Goal: Task Accomplishment & Management: Manage account settings

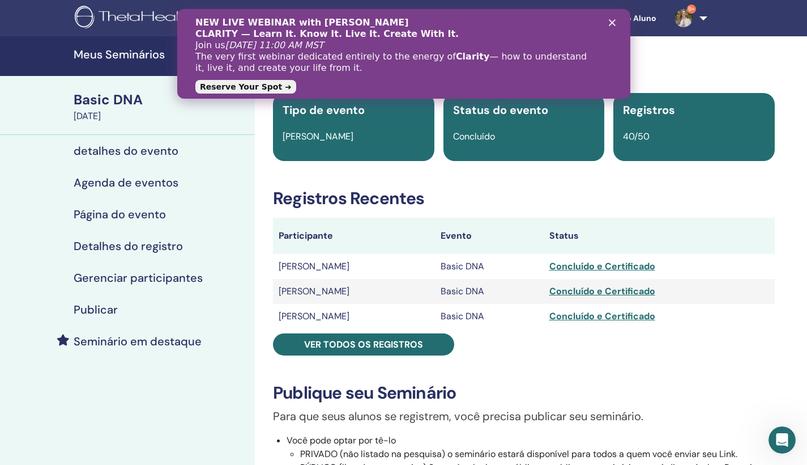
click at [613, 27] on div "NEW LIVE WEBINAR with Vianna Stibal CLARITY — Learn It. Know It. Live It. Creat…" at bounding box center [403, 54] width 453 height 80
click at [614, 23] on icon "Fechar" at bounding box center [612, 22] width 7 height 7
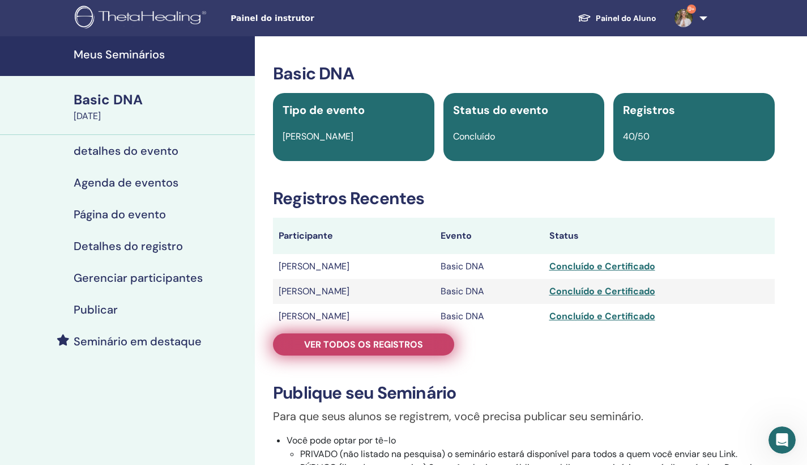
click at [377, 345] on span "Ver todos os registros" at bounding box center [363, 344] width 119 height 12
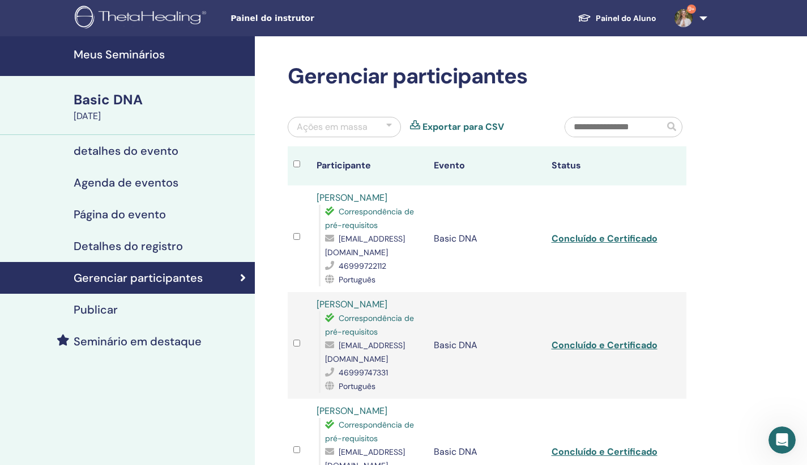
click at [708, 20] on link "9+" at bounding box center [689, 18] width 46 height 36
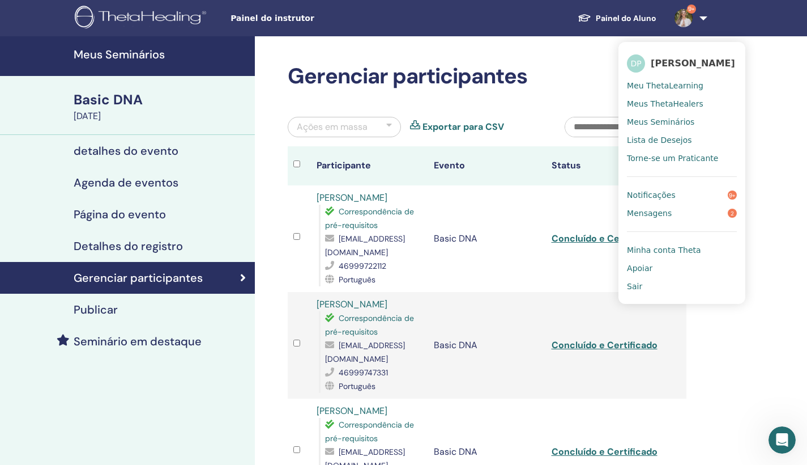
click at [674, 122] on span "Meus Seminários" at bounding box center [660, 122] width 67 height 10
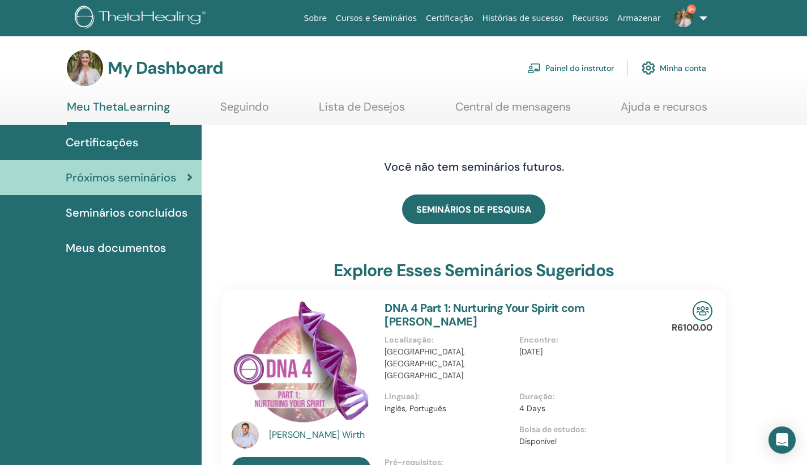
click at [585, 70] on link "Painel do instrutor" at bounding box center [571, 68] width 87 height 25
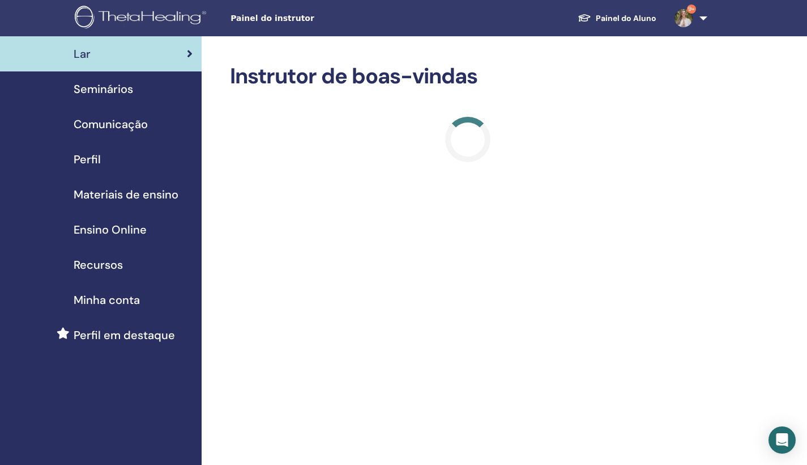
click at [116, 91] on span "Seminários" at bounding box center [103, 88] width 59 height 17
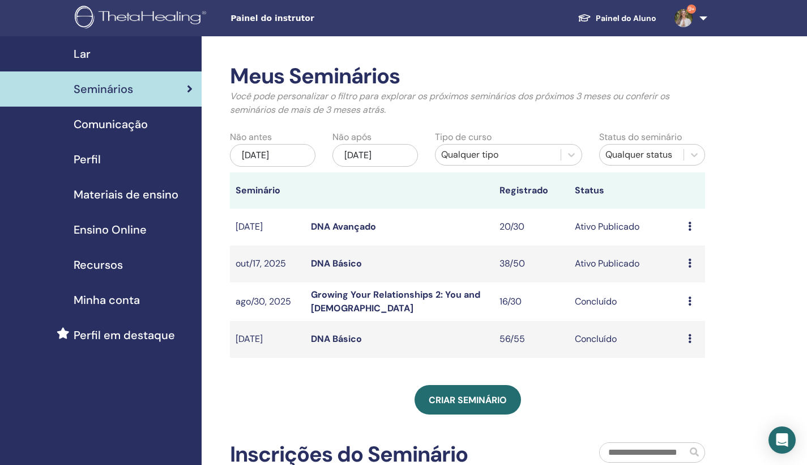
click at [357, 265] on link "DNA Básico" at bounding box center [336, 263] width 51 height 12
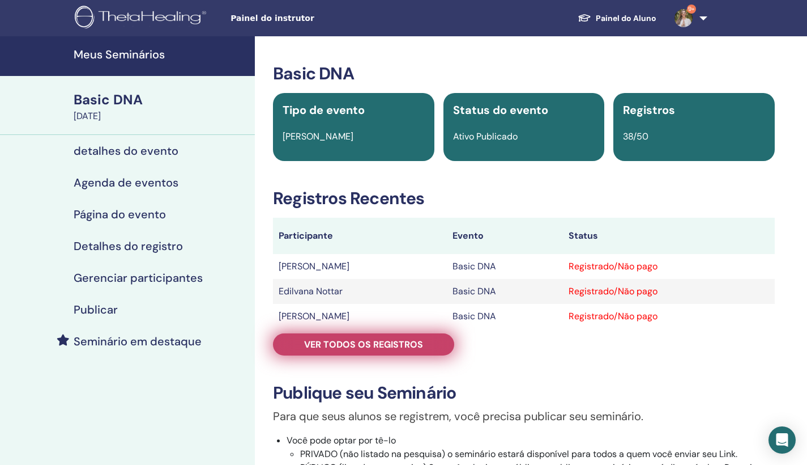
click at [390, 348] on span "Ver todos os registros" at bounding box center [363, 344] width 119 height 12
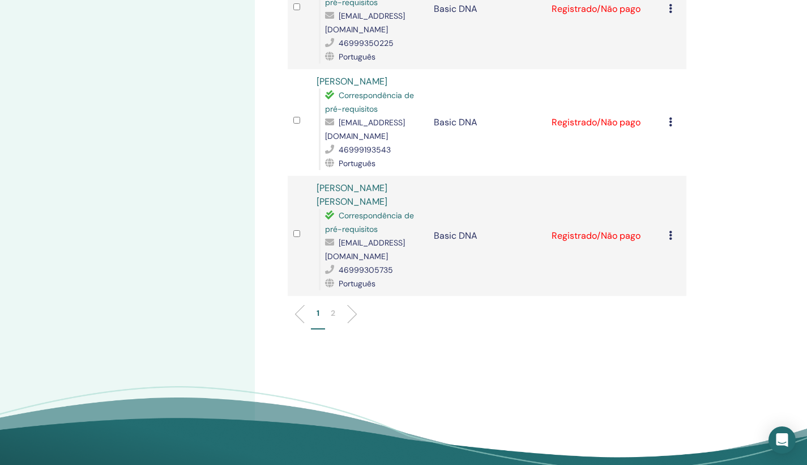
scroll to position [2092, 0]
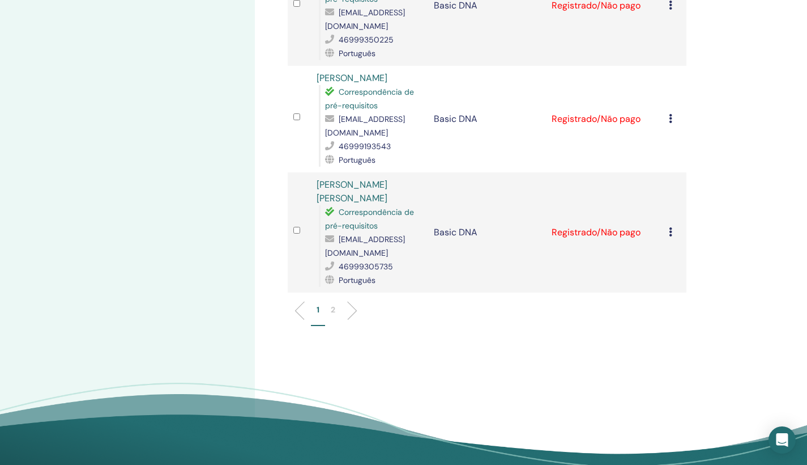
click at [333, 304] on p "2" at bounding box center [333, 310] width 5 height 12
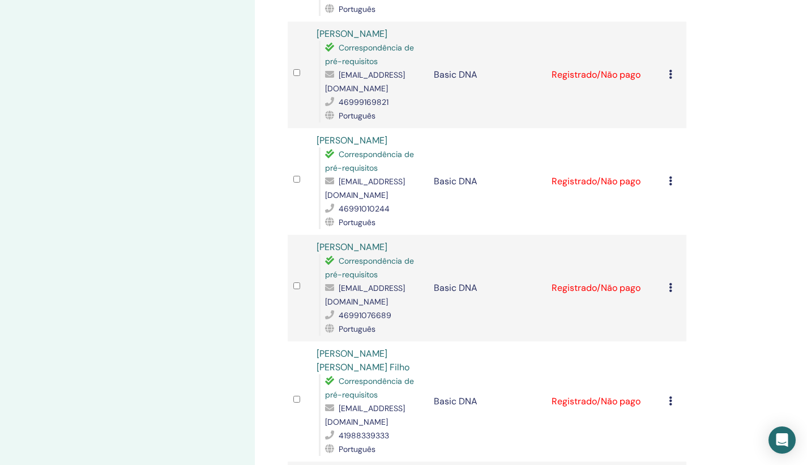
scroll to position [1411, 0]
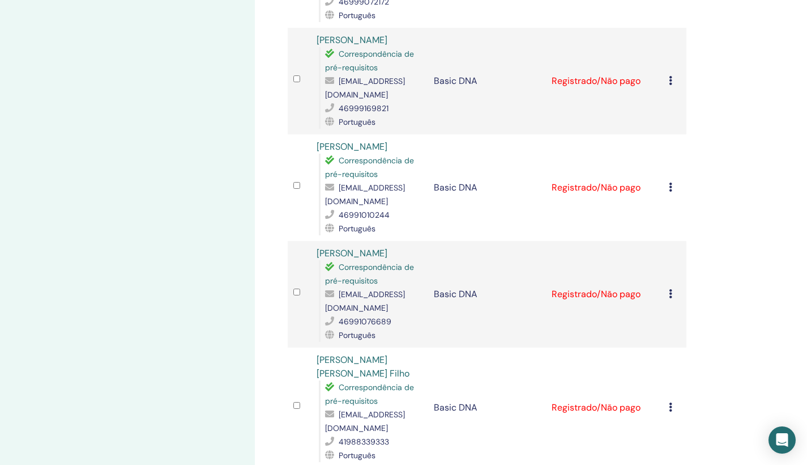
click at [670, 182] on icon at bounding box center [670, 186] width 3 height 9
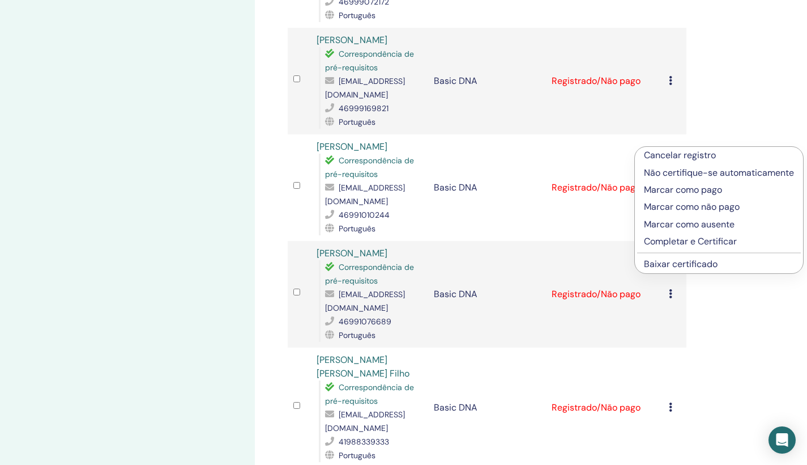
click at [688, 155] on p "Cancelar registro" at bounding box center [719, 155] width 150 height 14
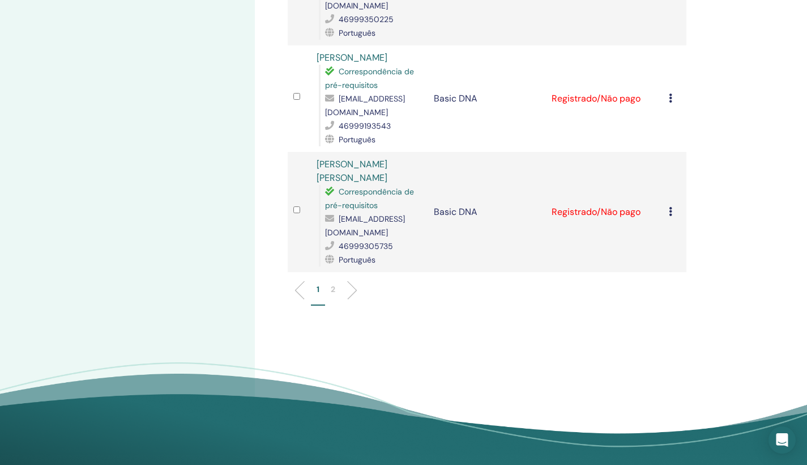
scroll to position [2311, 0]
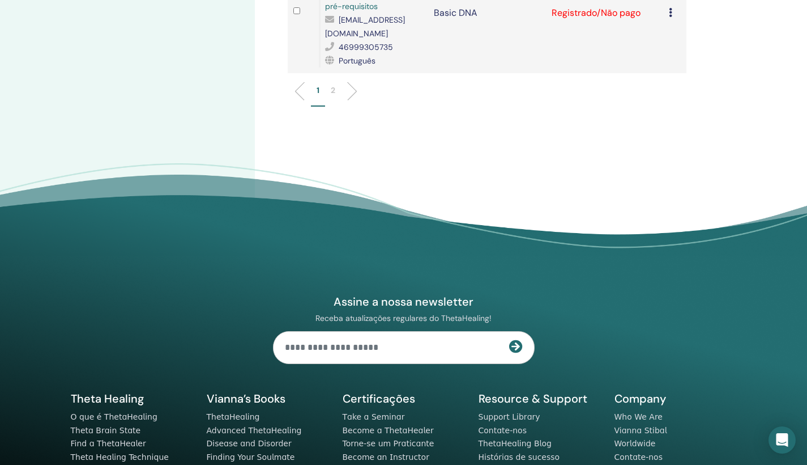
click at [332, 84] on p "2" at bounding box center [333, 90] width 5 height 12
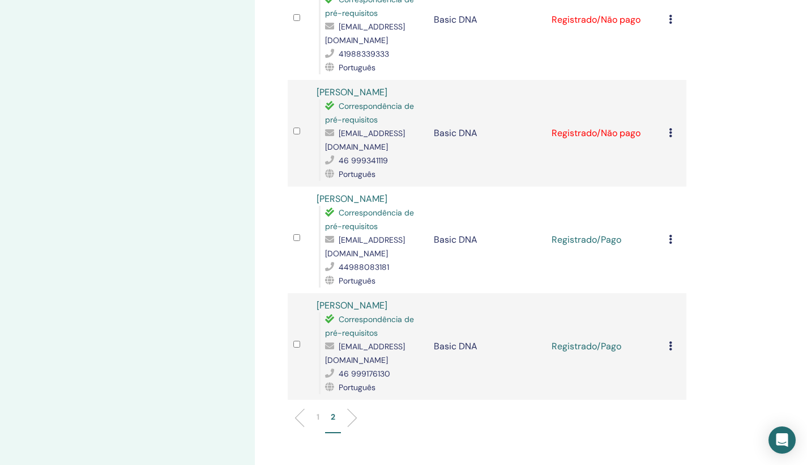
scroll to position [1808, 0]
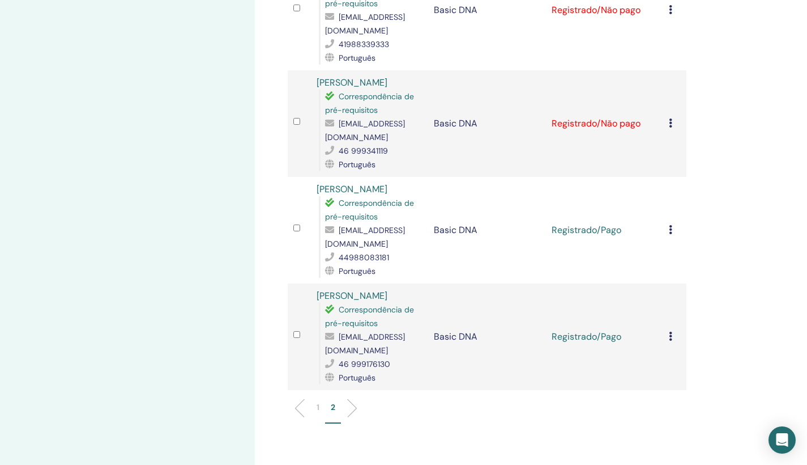
click at [671, 225] on icon at bounding box center [670, 229] width 3 height 9
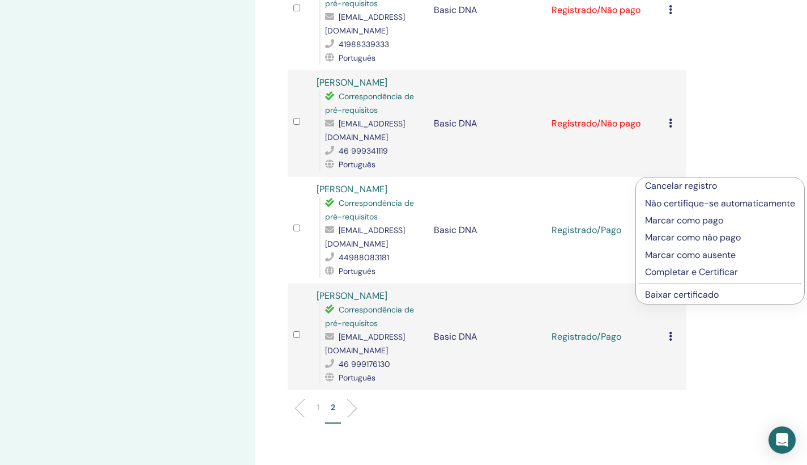
click at [702, 188] on p "Cancelar registro" at bounding box center [720, 186] width 150 height 14
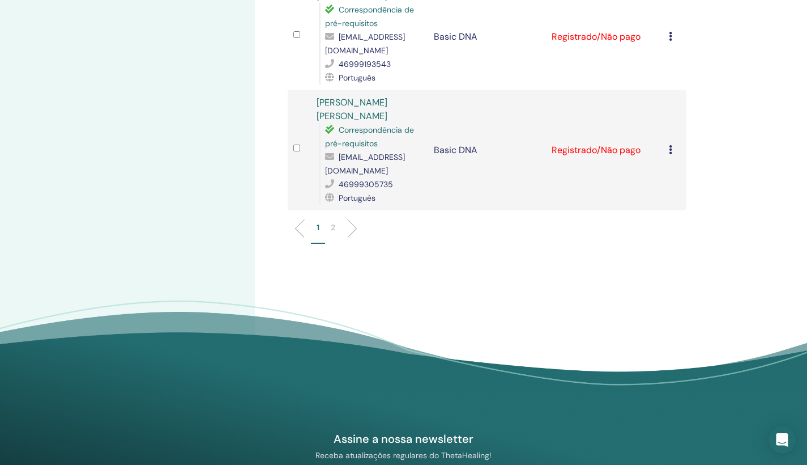
scroll to position [2126, 0]
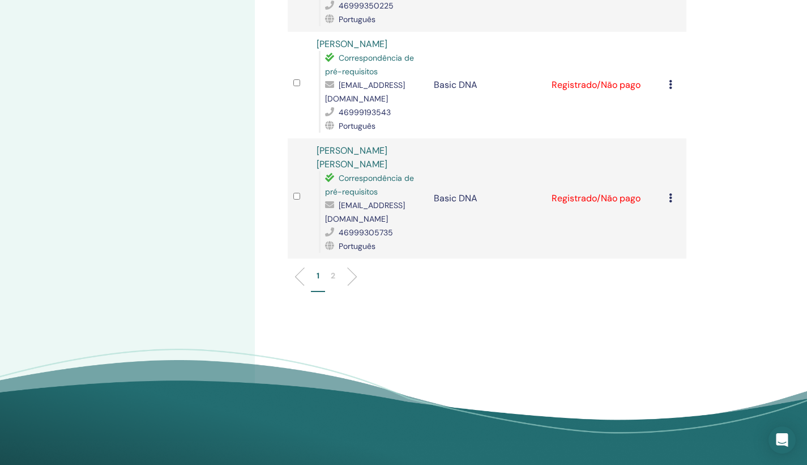
click at [336, 270] on li "2" at bounding box center [333, 281] width 16 height 22
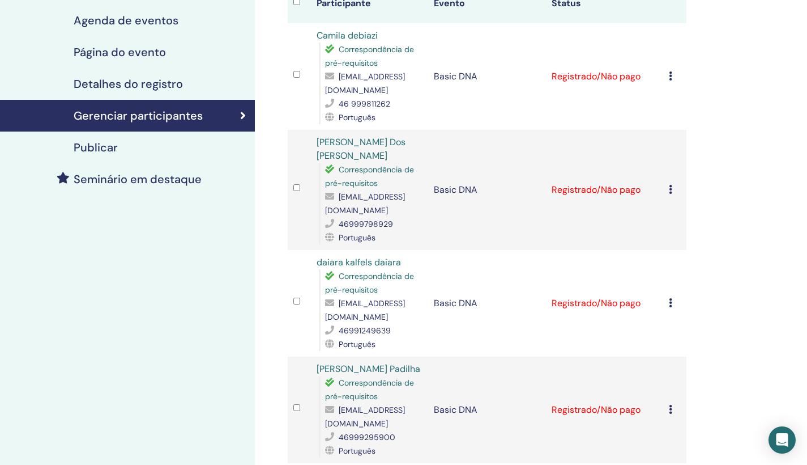
scroll to position [0, 0]
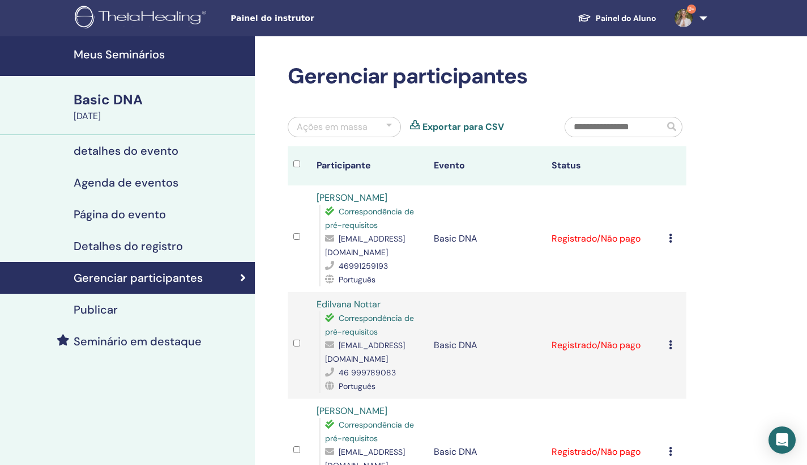
click at [139, 54] on h4 "Meus Seminários" at bounding box center [161, 55] width 175 height 14
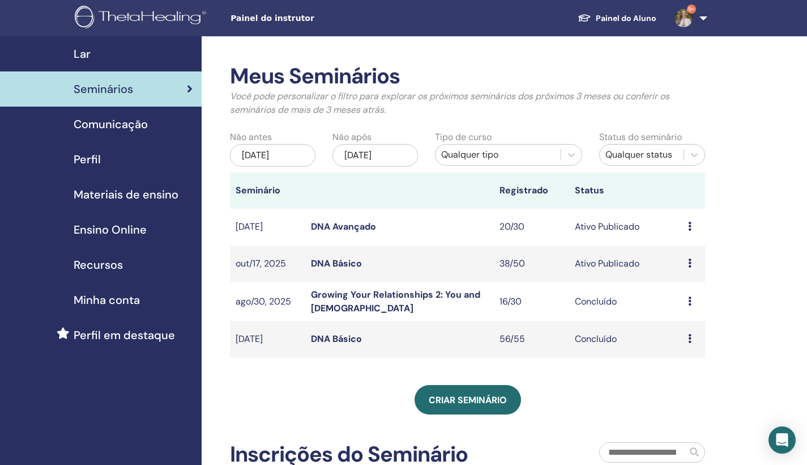
click at [346, 262] on link "DNA Básico" at bounding box center [336, 263] width 51 height 12
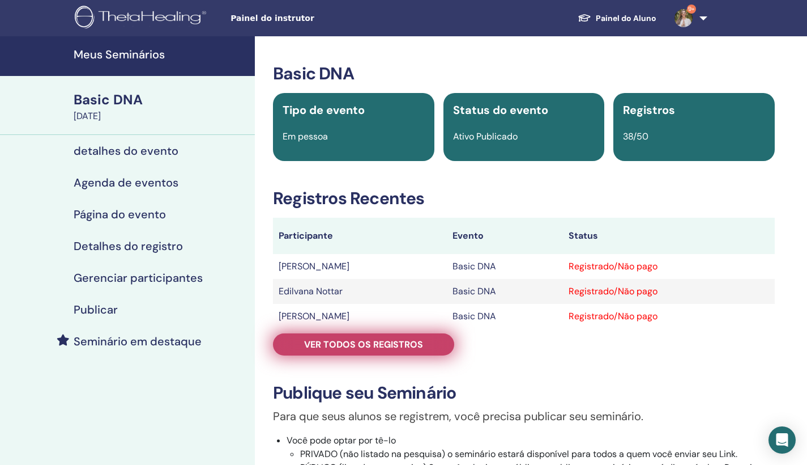
click at [402, 346] on span "Ver todos os registros" at bounding box center [363, 344] width 119 height 12
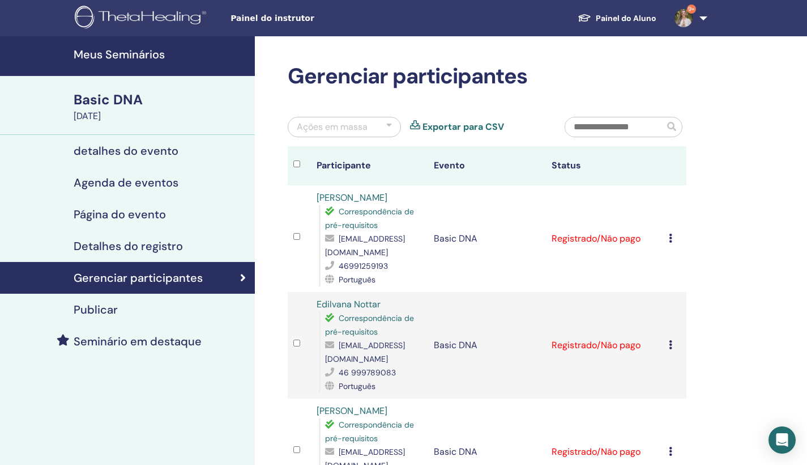
click at [619, 129] on input "text" at bounding box center [615, 126] width 99 height 19
type input "*"
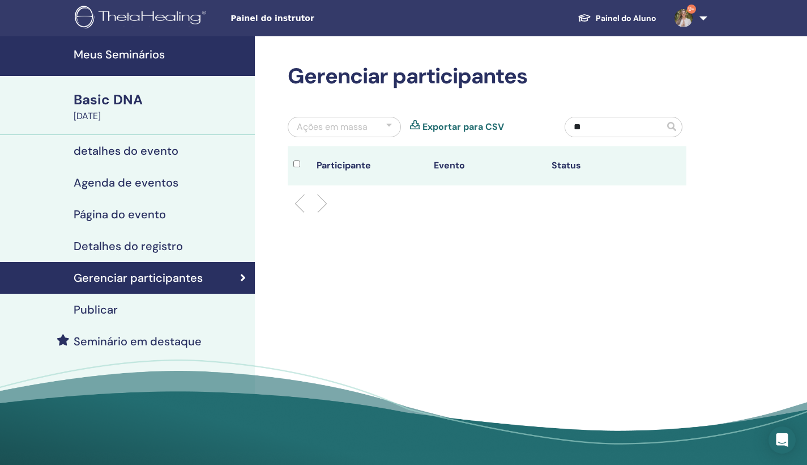
type input "*"
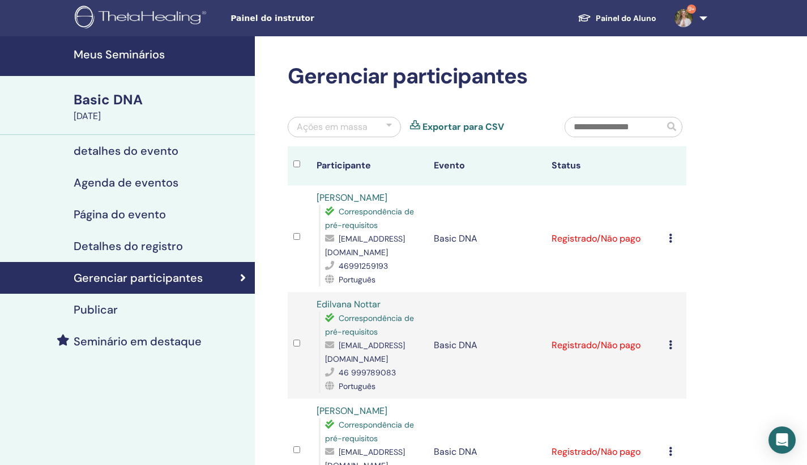
click at [127, 99] on div "Basic DNA" at bounding box center [161, 99] width 175 height 19
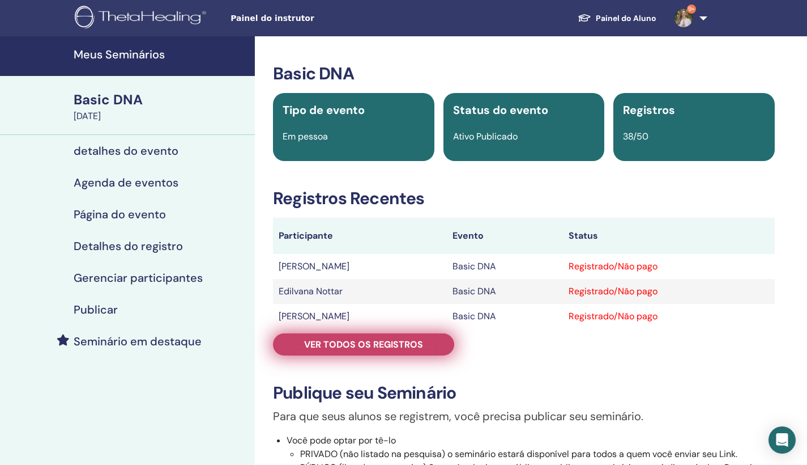
click at [410, 350] on span "Ver todos os registros" at bounding box center [363, 344] width 119 height 12
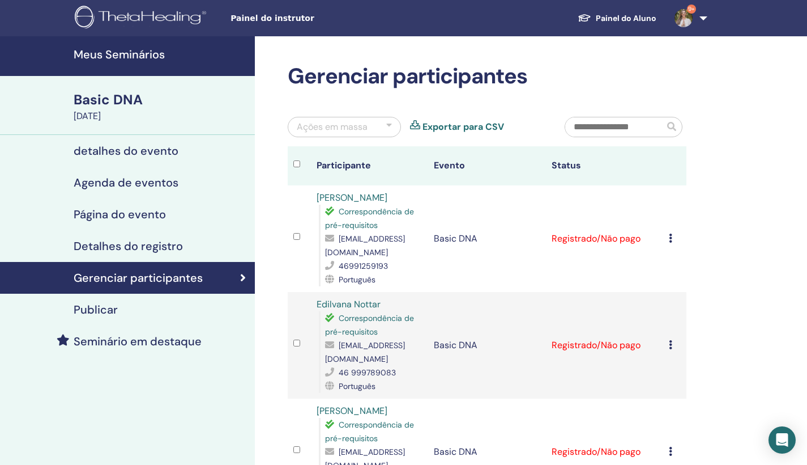
click at [614, 125] on input "text" at bounding box center [615, 126] width 99 height 19
type input "*"
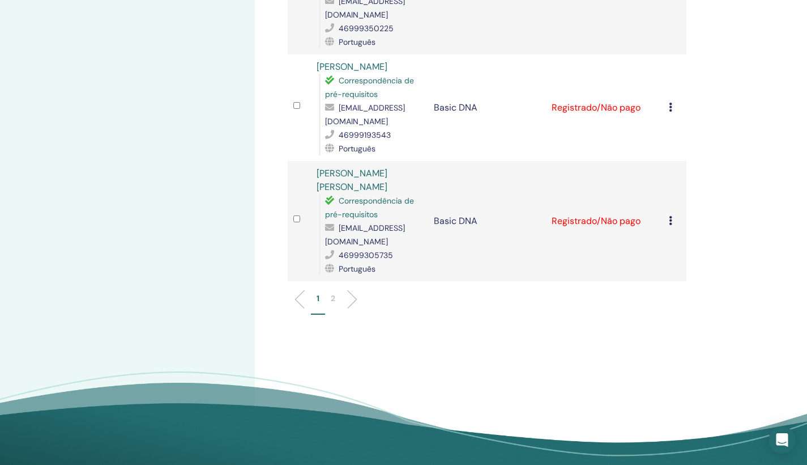
scroll to position [1975, 0]
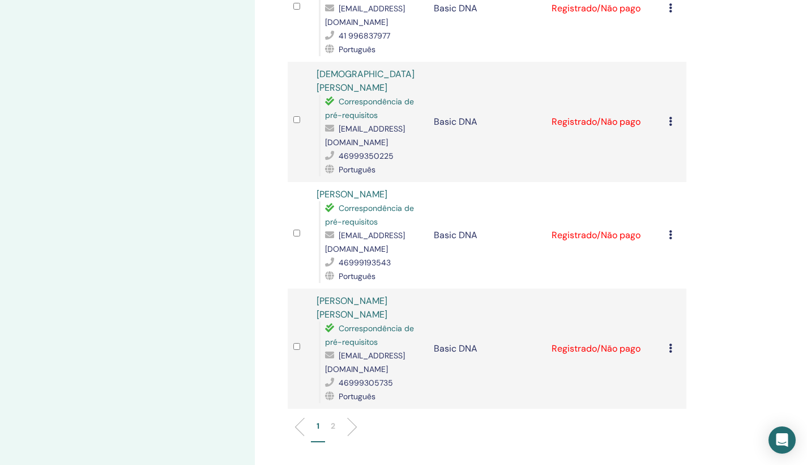
click at [334, 420] on p "2" at bounding box center [333, 426] width 5 height 12
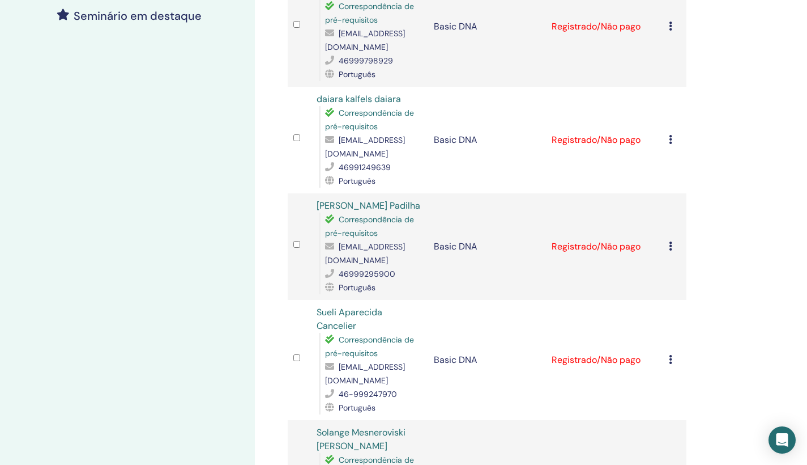
scroll to position [0, 0]
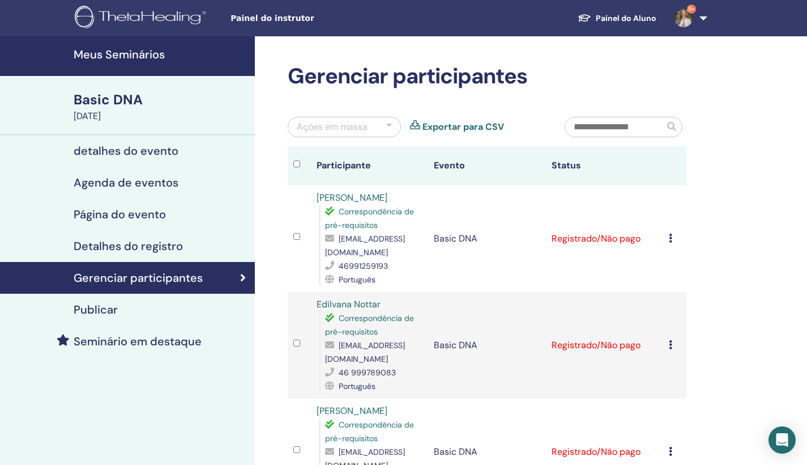
click at [117, 101] on div "Basic DNA" at bounding box center [161, 99] width 175 height 19
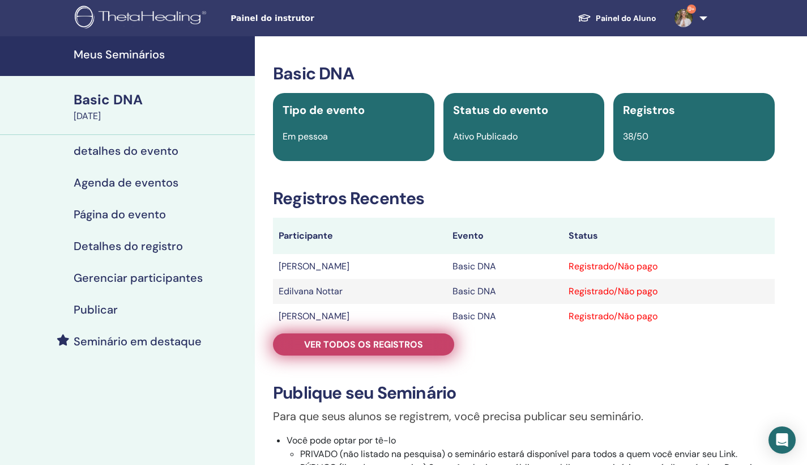
click at [335, 350] on span "Ver todos os registros" at bounding box center [363, 344] width 119 height 12
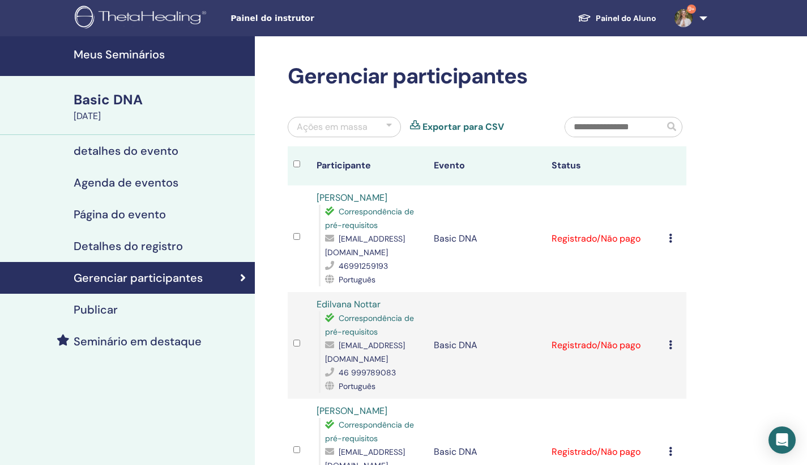
click at [132, 101] on div "Basic DNA" at bounding box center [161, 99] width 175 height 19
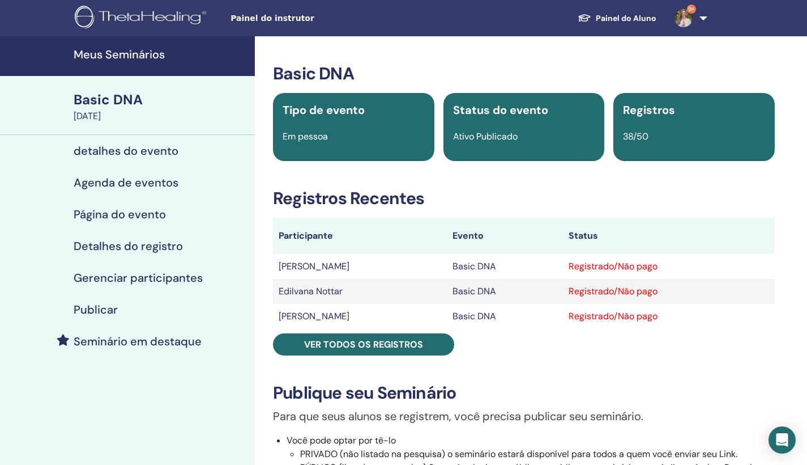
click at [124, 55] on h4 "Meus Seminários" at bounding box center [161, 55] width 175 height 14
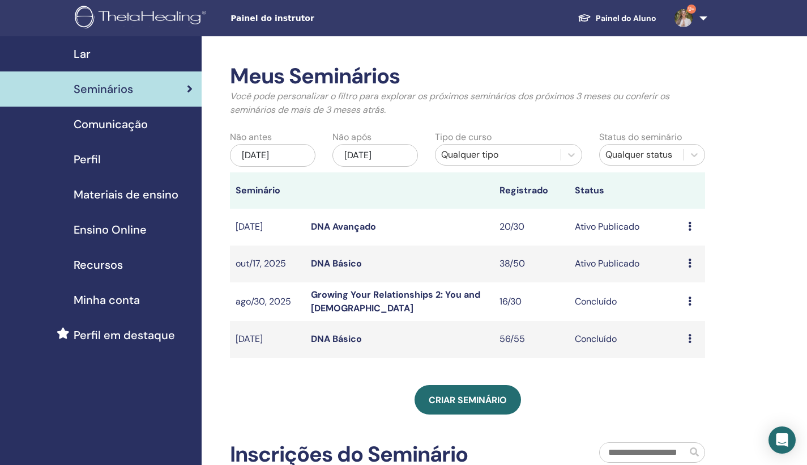
click at [350, 261] on link "DNA Básico" at bounding box center [336, 263] width 51 height 12
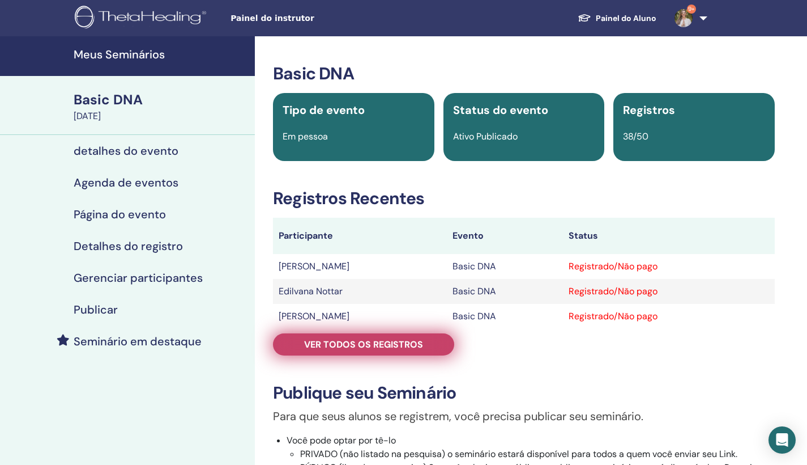
click at [380, 348] on span "Ver todos os registros" at bounding box center [363, 344] width 119 height 12
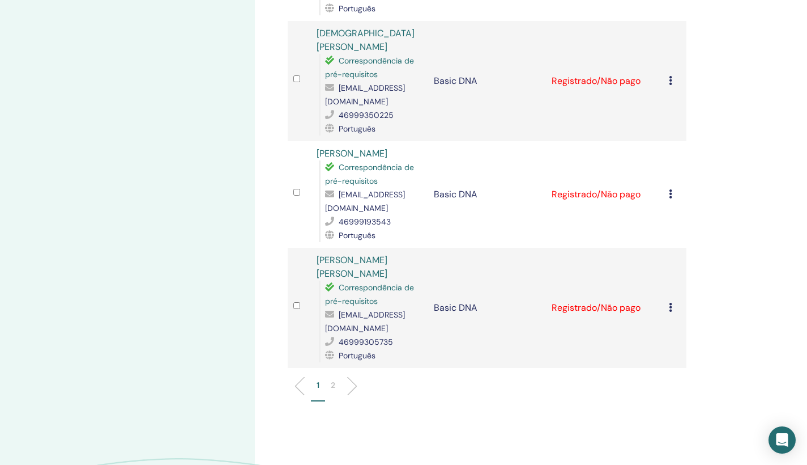
scroll to position [2020, 0]
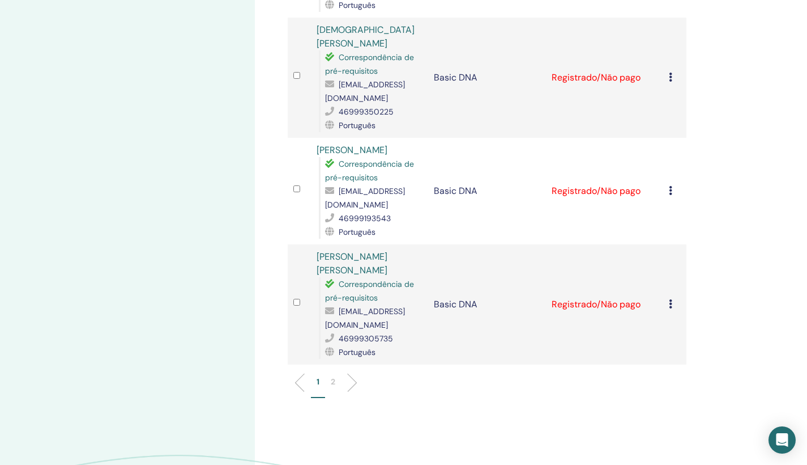
click at [335, 376] on p "2" at bounding box center [333, 382] width 5 height 12
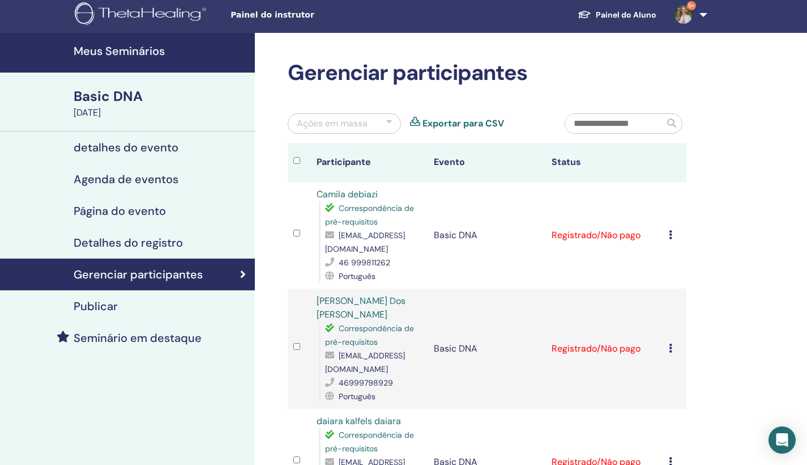
scroll to position [0, 0]
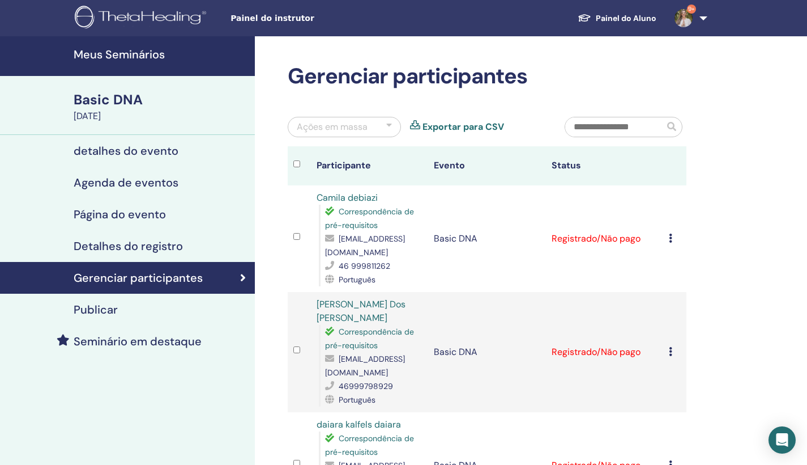
click at [267, 1] on div "Painel do instrutor Painel do Aluno 9+ DP Dayane Provin Meu ThetaLearning Meus …" at bounding box center [403, 18] width 739 height 36
